Goal: Transaction & Acquisition: Purchase product/service

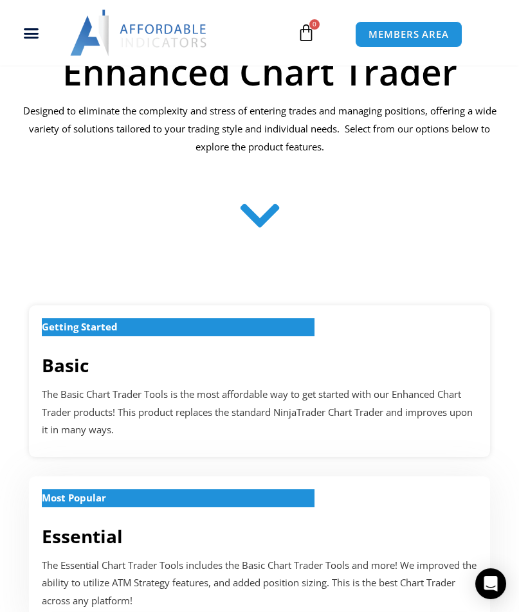
scroll to position [386, 0]
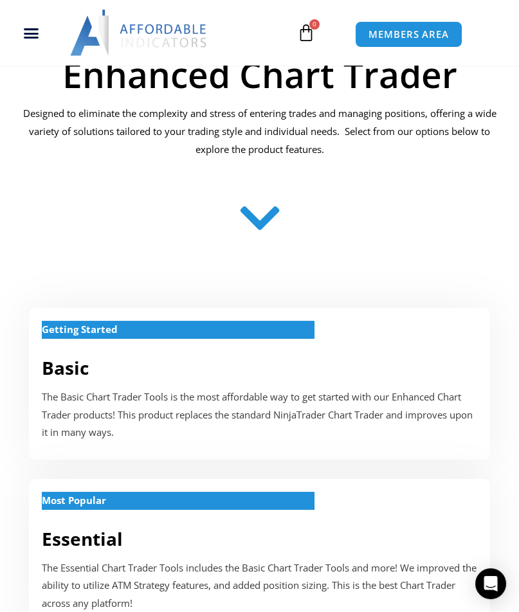
click at [265, 222] on icon at bounding box center [260, 220] width 46 height 46
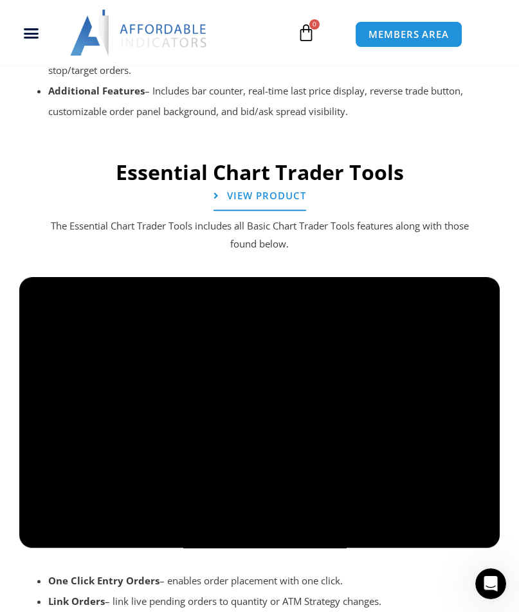
scroll to position [2057, 0]
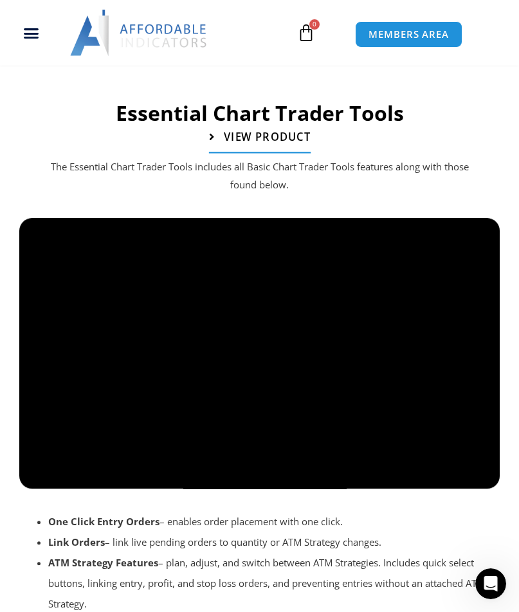
click at [251, 136] on span "View Product" at bounding box center [266, 136] width 87 height 11
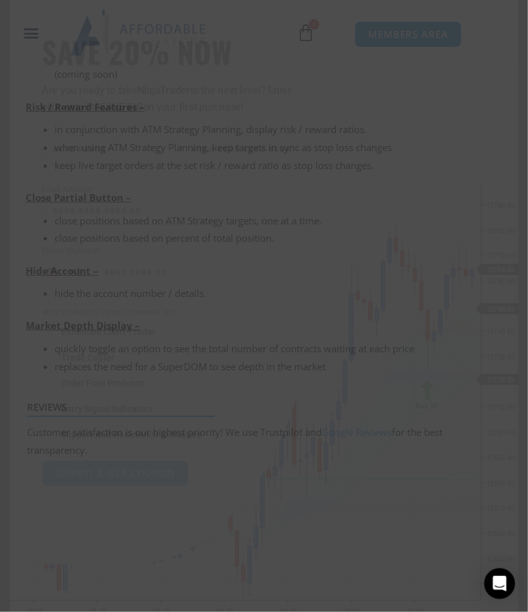
scroll to position [80, 0]
